Goal: Submit feedback/report problem: Submit feedback/report problem

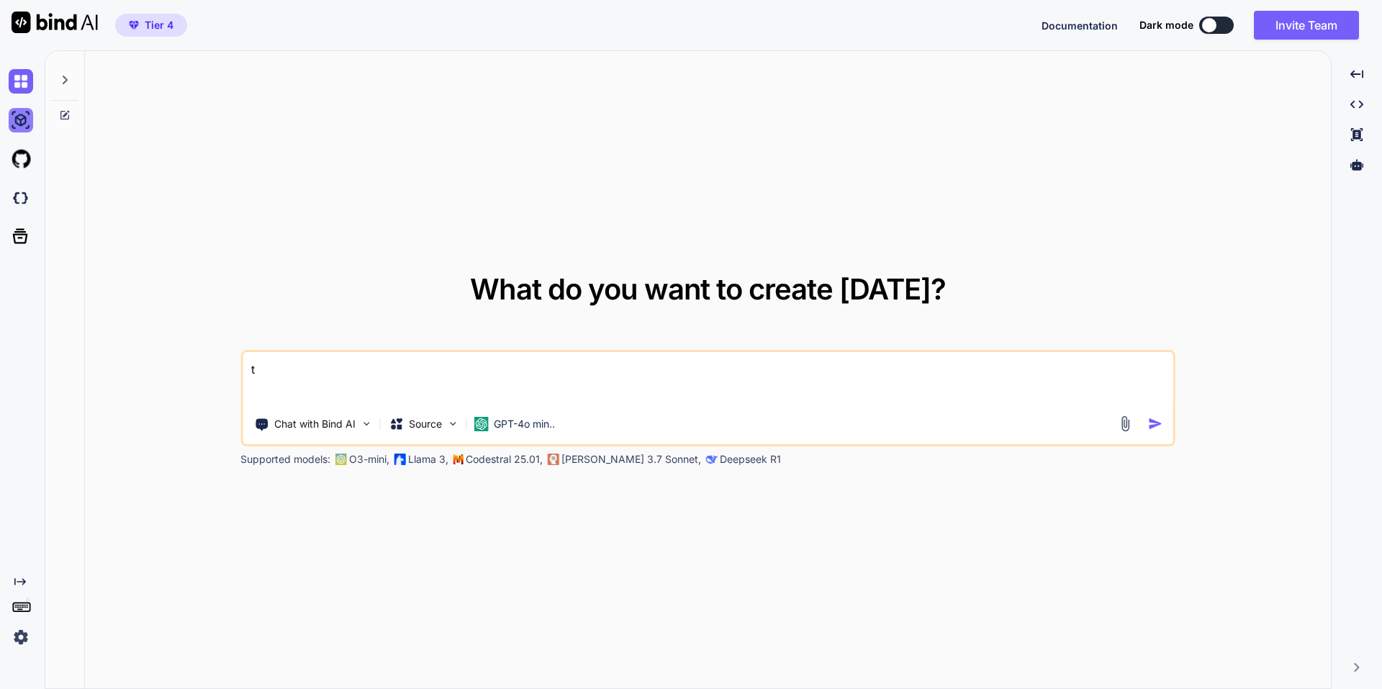
click at [27, 116] on img at bounding box center [21, 120] width 24 height 24
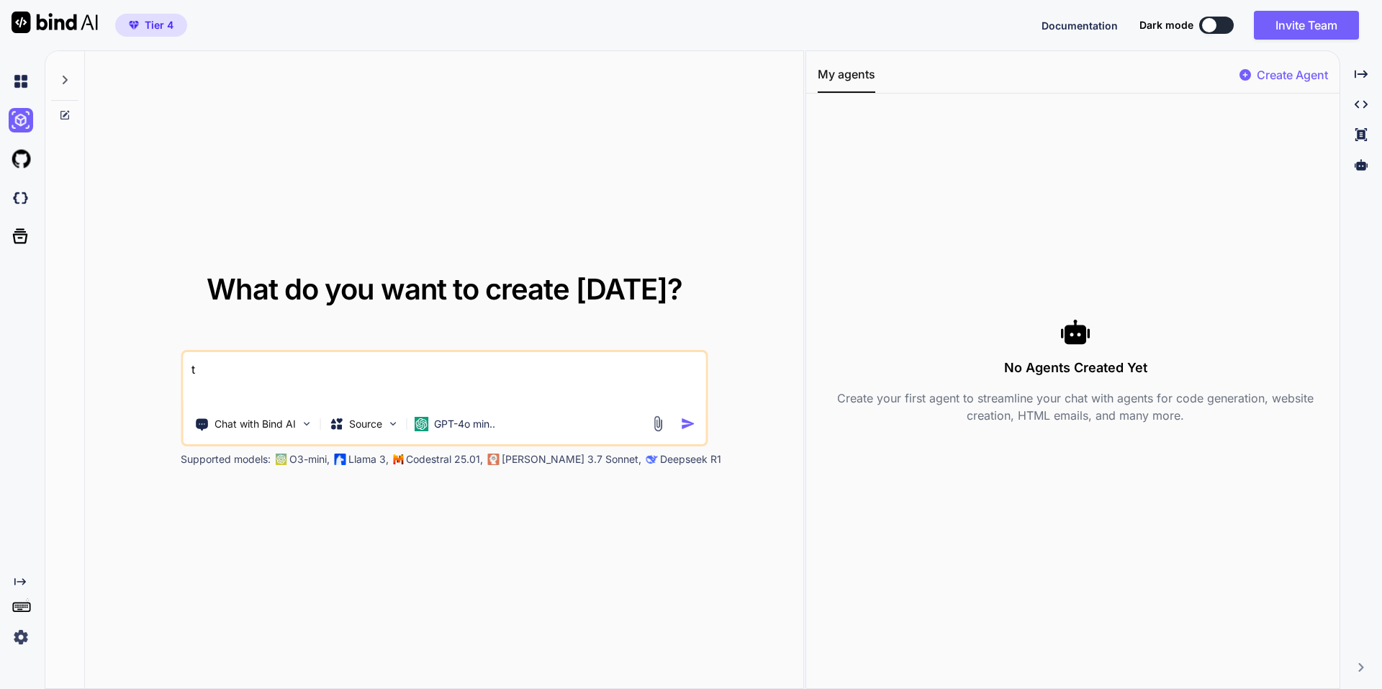
click at [71, 87] on div at bounding box center [64, 76] width 27 height 50
type textarea "x"
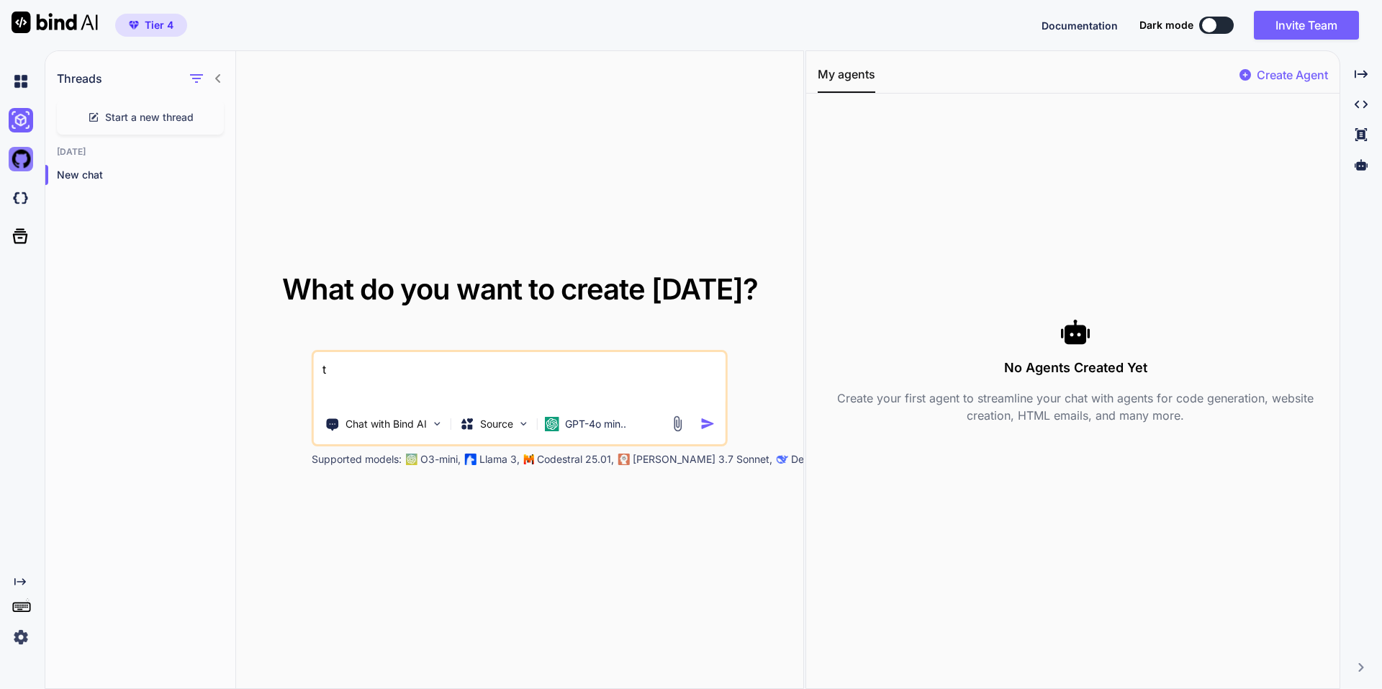
click at [28, 157] on img at bounding box center [21, 159] width 24 height 24
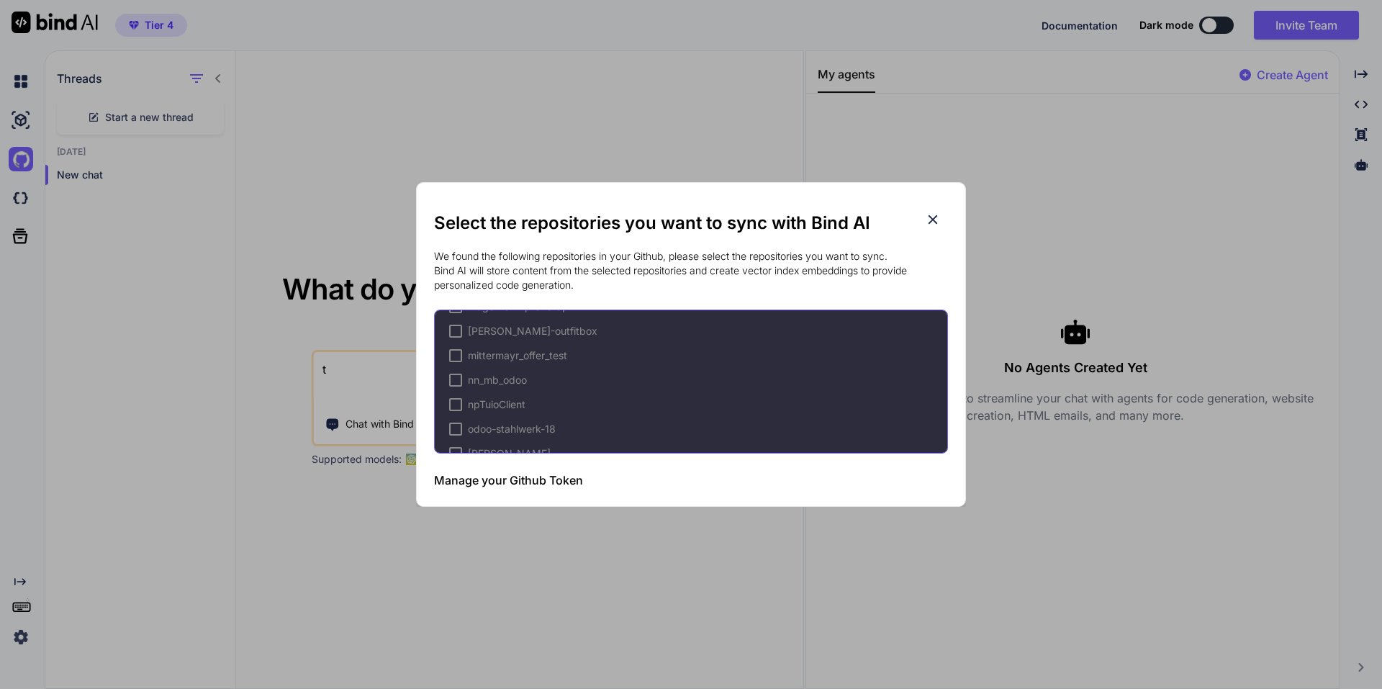
scroll to position [567, 0]
click at [227, 87] on div "Select the repositories you want to sync with Bind AI We found the following re…" at bounding box center [691, 344] width 1382 height 689
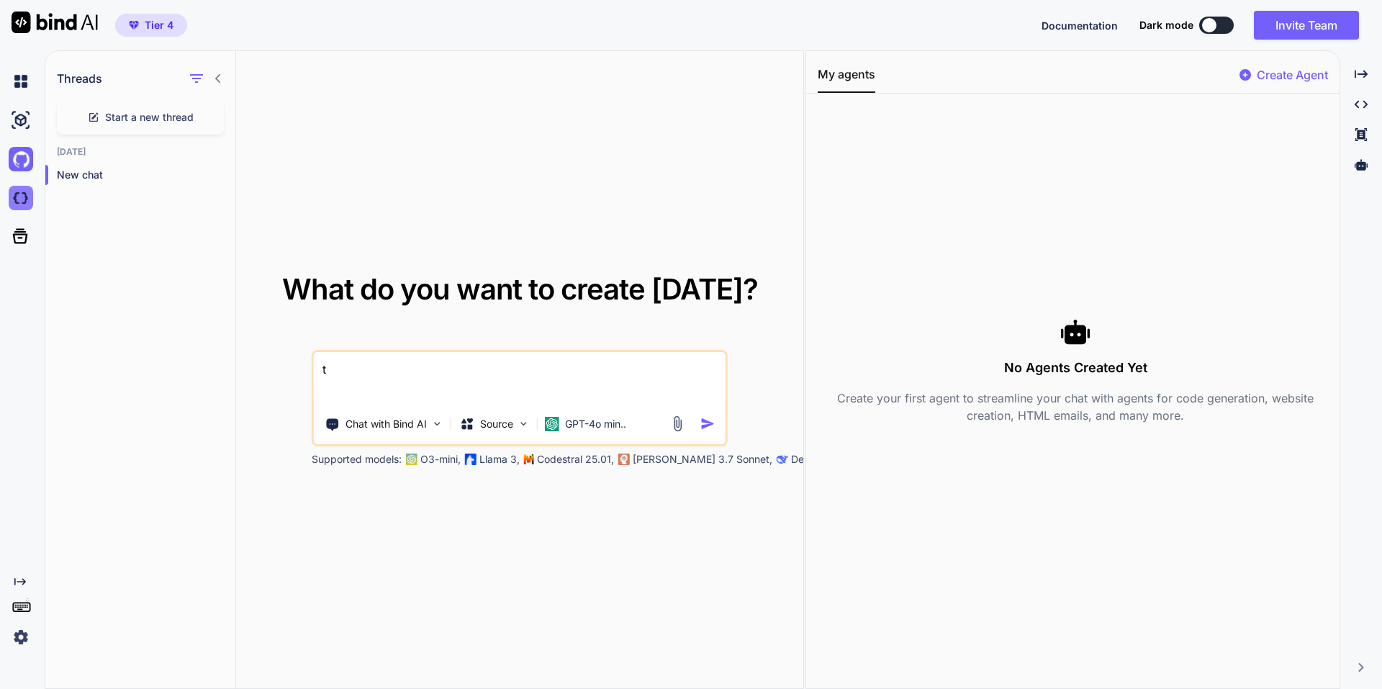
click at [24, 191] on img at bounding box center [21, 198] width 24 height 24
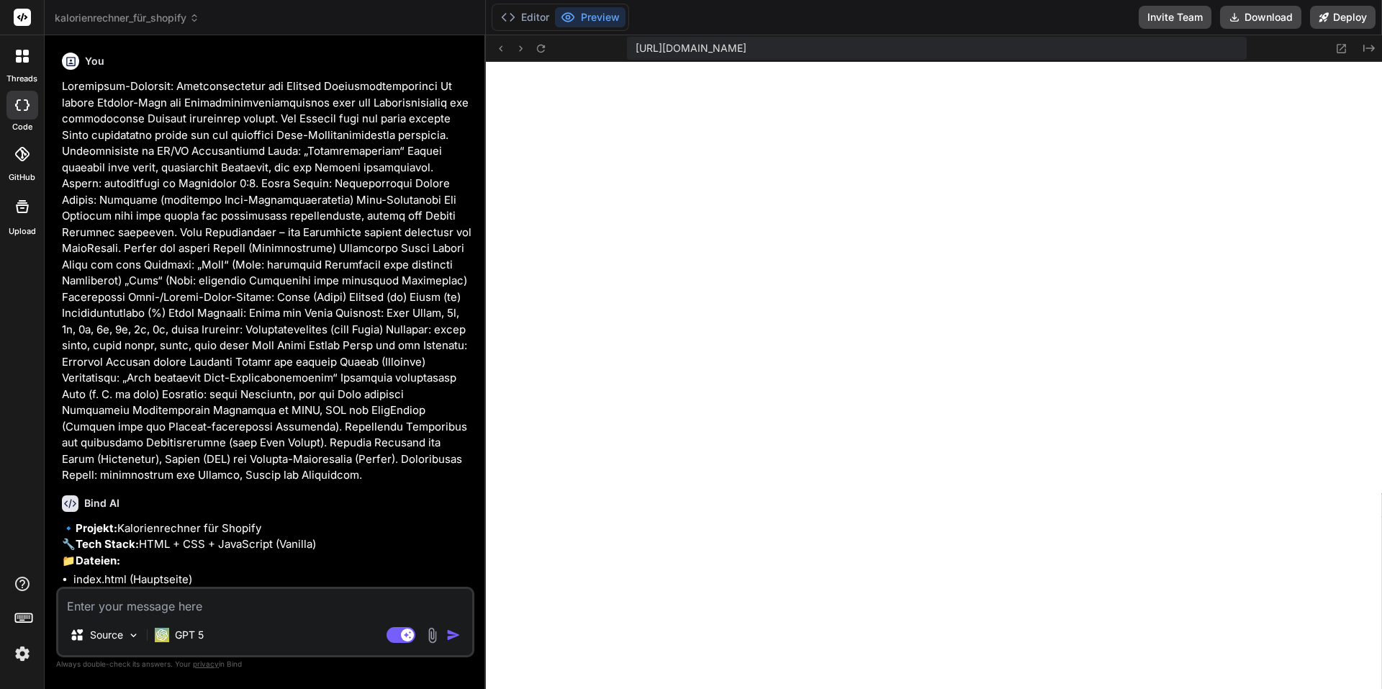
drag, startPoint x: 232, startPoint y: 414, endPoint x: 127, endPoint y: 23, distance: 404.7
type textarea "x"
